Goal: Information Seeking & Learning: Learn about a topic

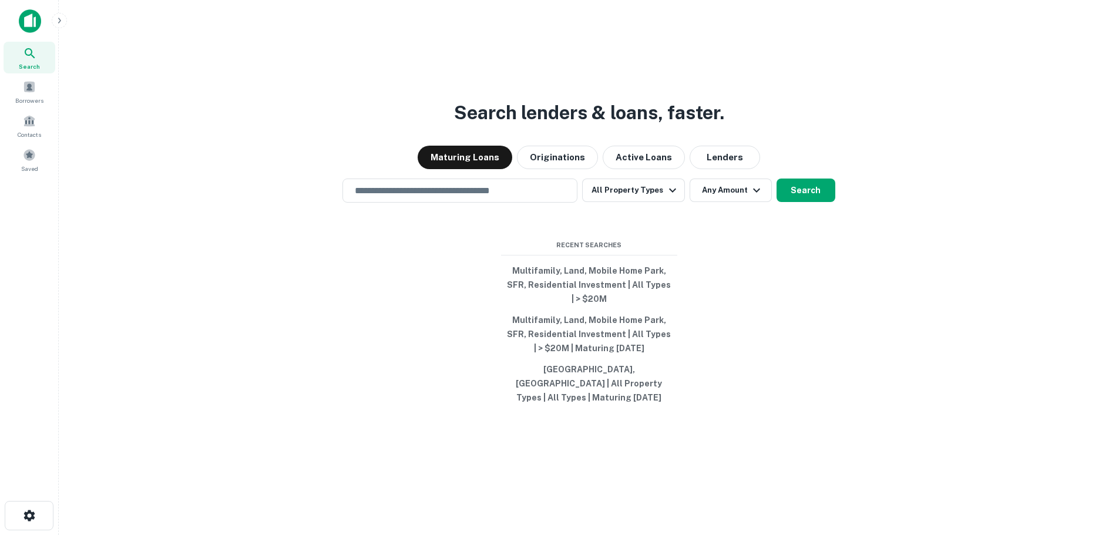
click at [837, 79] on div "Search lenders & loans, faster. Maturing Loans Originations Active Loans Lender…" at bounding box center [588, 295] width 1041 height 535
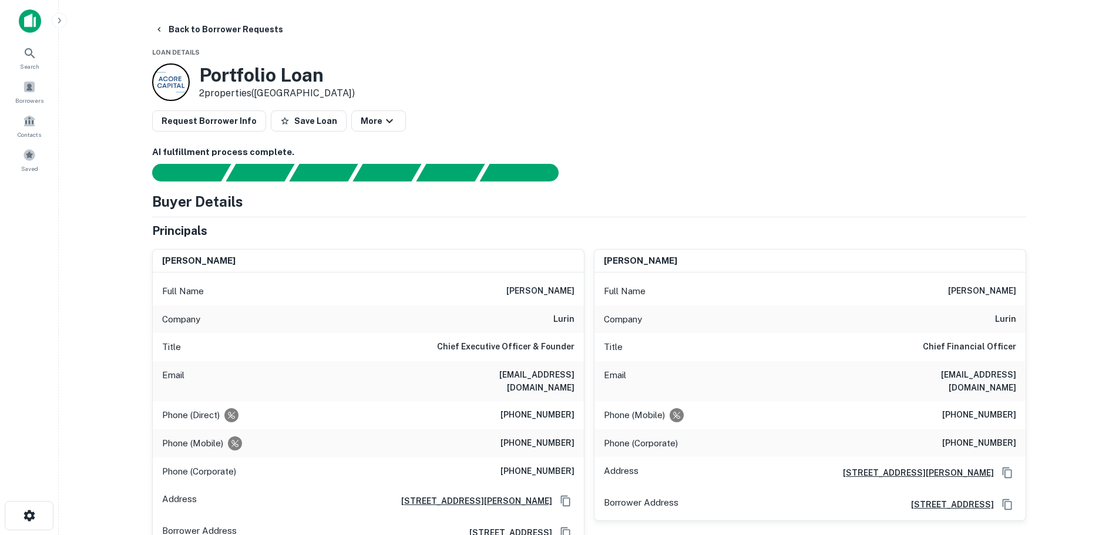
click at [551, 80] on div "Portfolio Loan 2 properties ([GEOGRAPHIC_DATA])" at bounding box center [589, 82] width 874 height 38
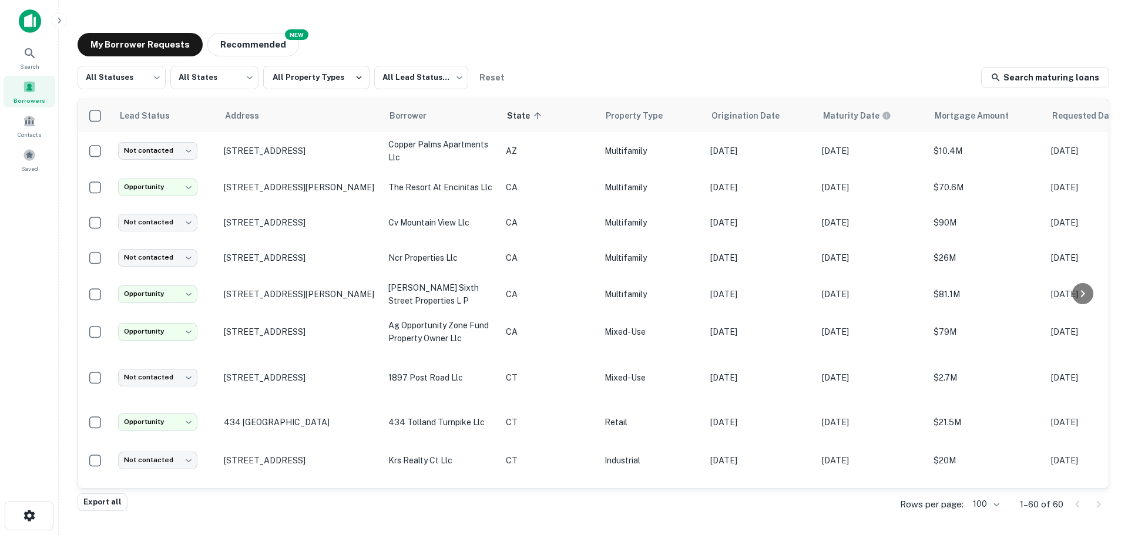
scroll to position [418, 0]
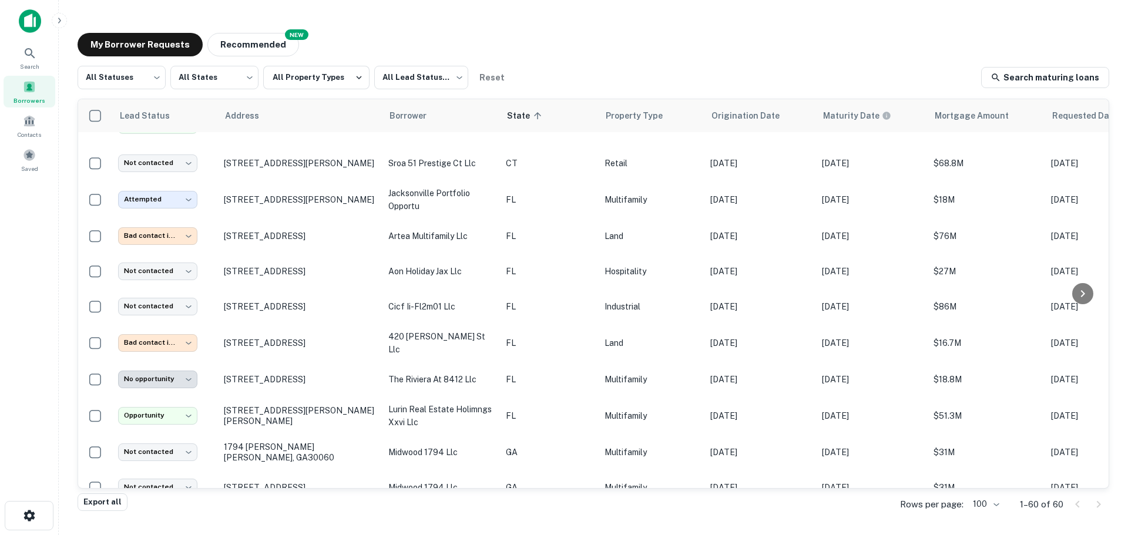
click at [583, 33] on div "My Borrower Requests NEW Recommended" at bounding box center [593, 44] width 1031 height 23
click at [574, 58] on div "**********" at bounding box center [593, 264] width 1050 height 482
click at [564, 51] on div "My Borrower Requests NEW Recommended" at bounding box center [593, 44] width 1031 height 23
click at [794, 39] on div "My Borrower Requests NEW Recommended" at bounding box center [593, 44] width 1031 height 23
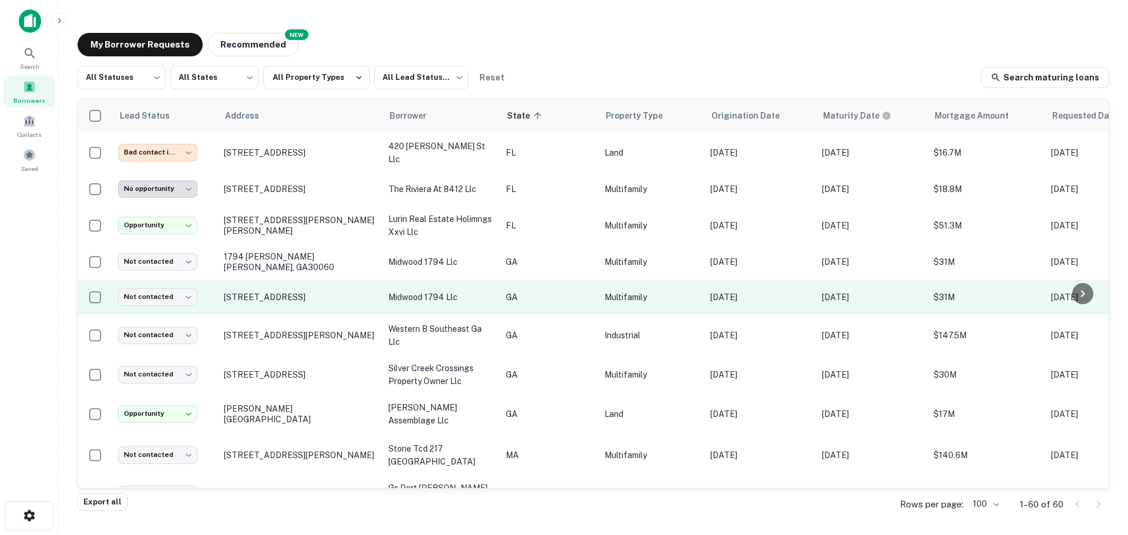
scroll to position [613, 0]
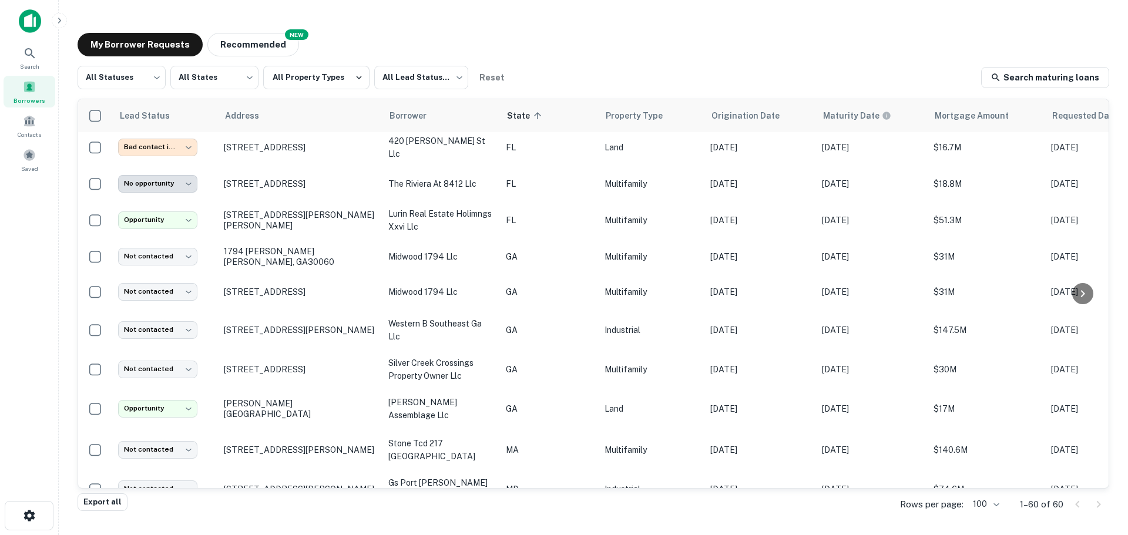
click at [557, 35] on div "My Borrower Requests NEW Recommended" at bounding box center [593, 44] width 1031 height 23
click at [569, 53] on div "My Borrower Requests NEW Recommended" at bounding box center [593, 44] width 1031 height 23
click at [543, 41] on div "My Borrower Requests NEW Recommended" at bounding box center [593, 44] width 1031 height 23
click at [599, 29] on div "**********" at bounding box center [593, 264] width 1050 height 482
click at [611, 40] on div "My Borrower Requests NEW Recommended" at bounding box center [593, 44] width 1031 height 23
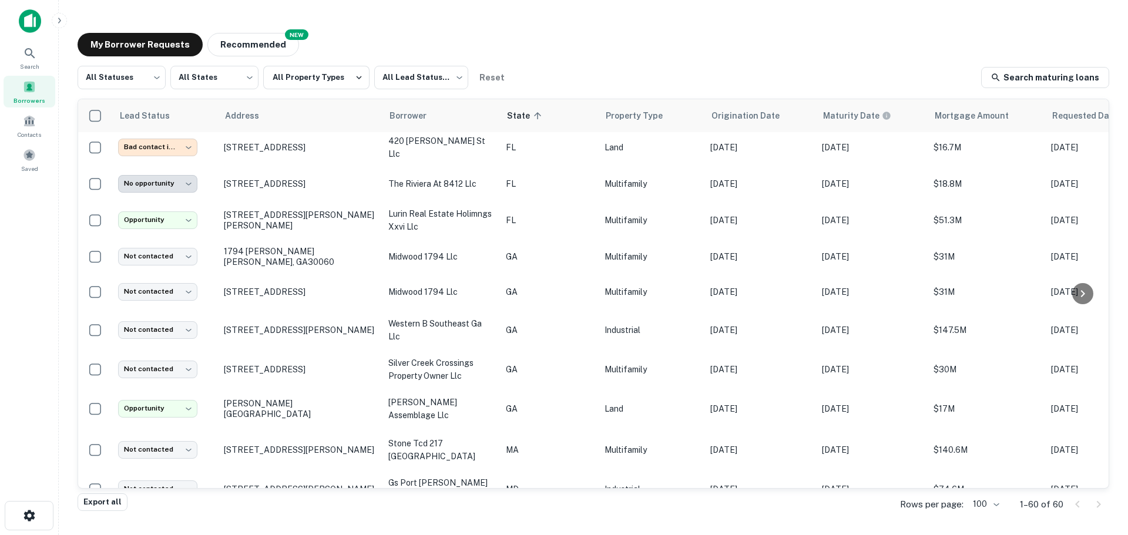
click at [673, 34] on div "My Borrower Requests NEW Recommended" at bounding box center [593, 44] width 1031 height 23
click at [563, 35] on div "My Borrower Requests NEW Recommended" at bounding box center [593, 44] width 1031 height 23
